Goal: Task Accomplishment & Management: Manage account settings

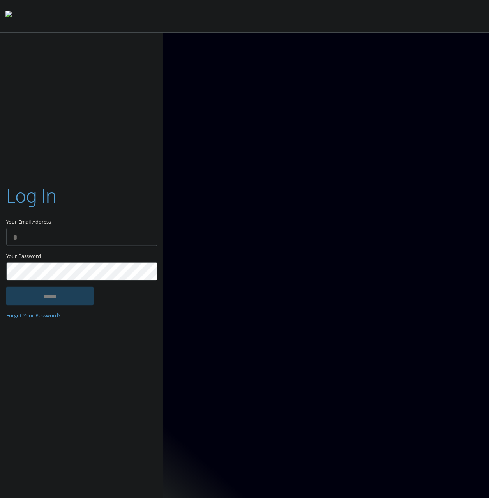
type input "**********"
click at [47, 291] on input "******" at bounding box center [49, 296] width 87 height 19
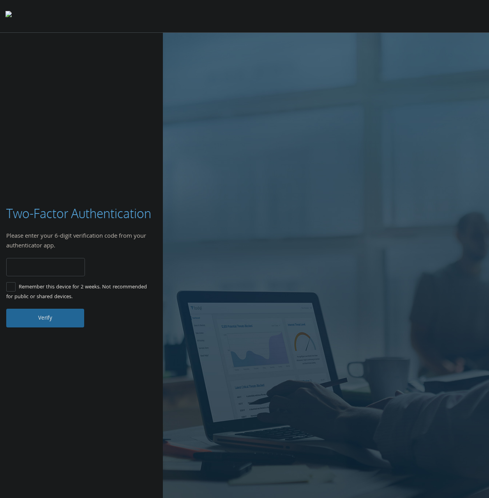
click at [60, 262] on input "number" at bounding box center [45, 267] width 79 height 18
type input "******"
